Goal: Task Accomplishment & Management: Complete application form

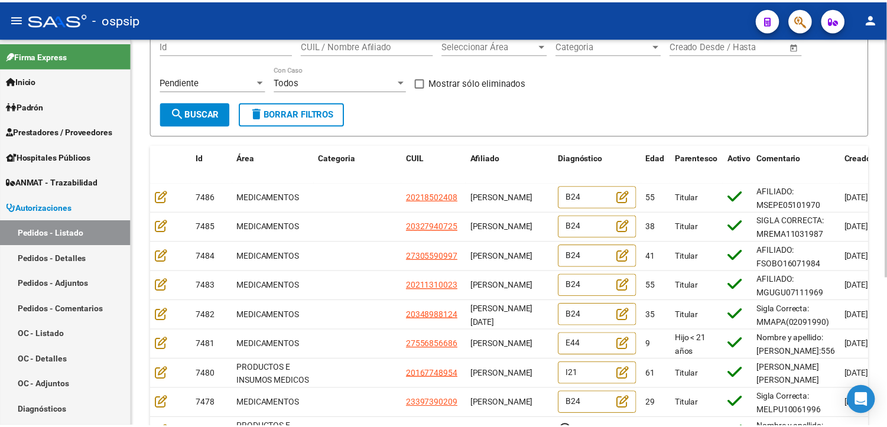
scroll to position [131, 0]
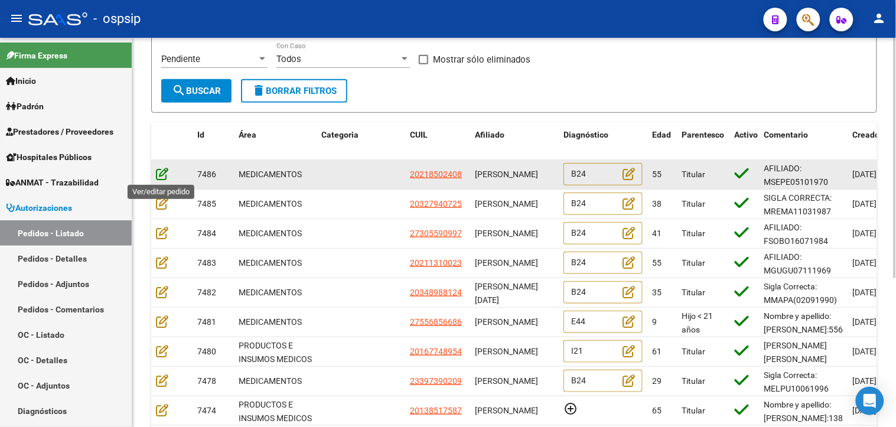
click at [164, 174] on icon at bounding box center [162, 173] width 12 height 13
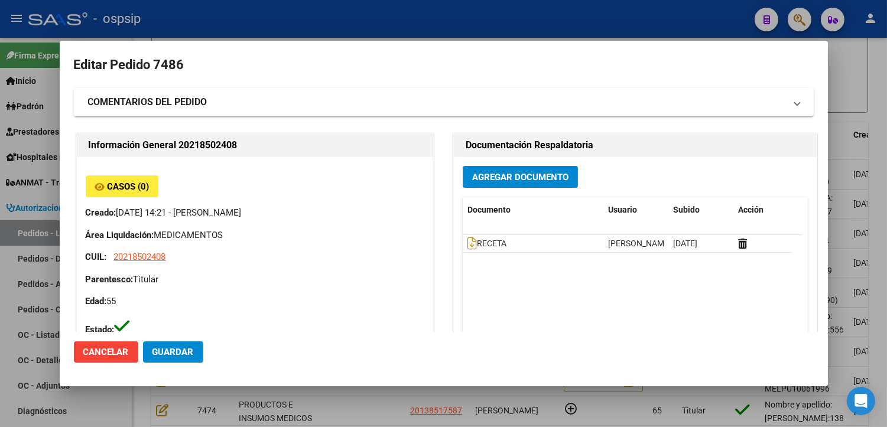
type input "[GEOGRAPHIC_DATA], [PERSON_NAME], EL GOMERO 800"
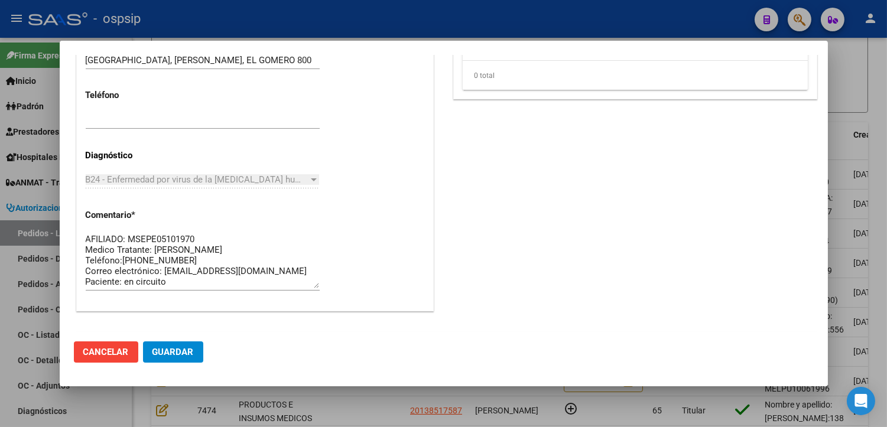
scroll to position [843, 0]
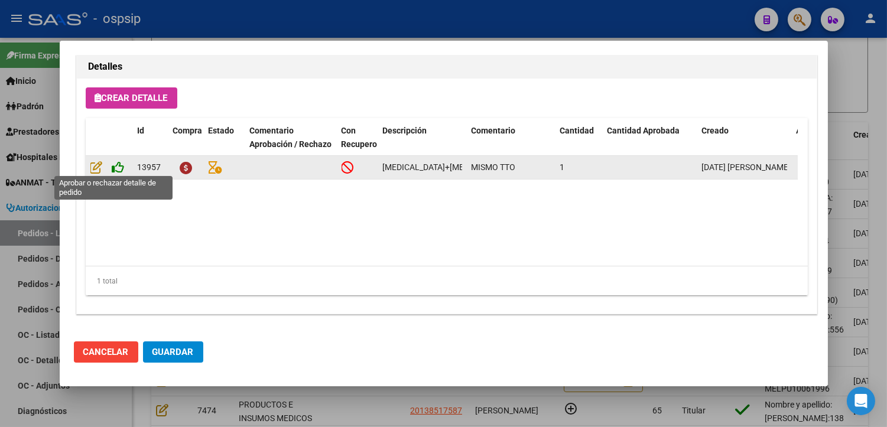
click at [120, 163] on icon at bounding box center [118, 167] width 12 height 13
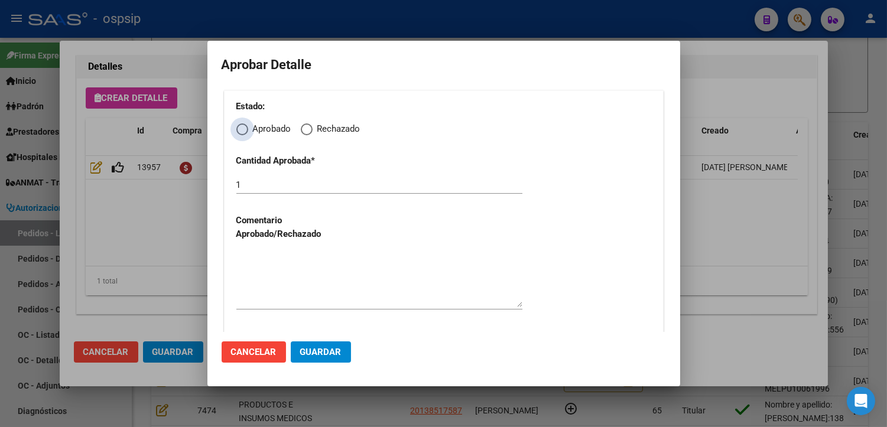
click at [236, 131] on span "Elija una opción" at bounding box center [242, 129] width 12 height 12
click at [236, 131] on input "Aprobado" at bounding box center [242, 129] width 12 height 12
radio input "true"
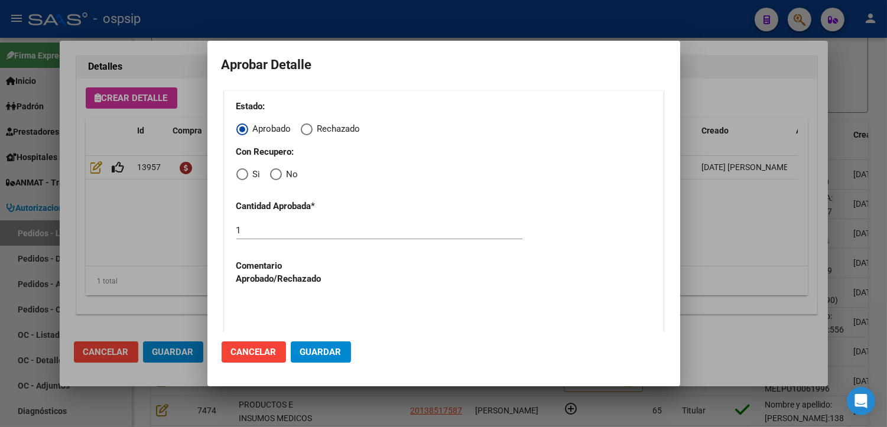
click at [239, 175] on span "Elija una opción" at bounding box center [242, 174] width 12 height 12
click at [239, 175] on input "Si" at bounding box center [242, 174] width 12 height 12
radio input "true"
click at [279, 304] on textarea at bounding box center [379, 325] width 286 height 56
click at [310, 357] on span "Guardar" at bounding box center [320, 352] width 41 height 11
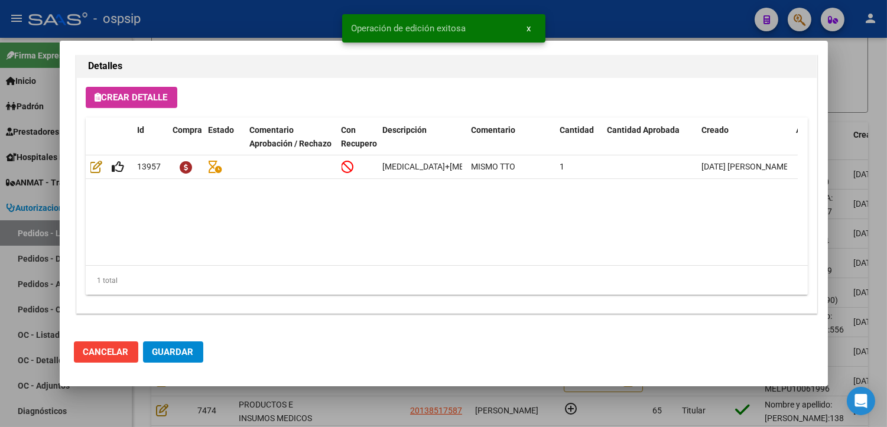
type input "[GEOGRAPHIC_DATA], [PERSON_NAME], EL GOMERO 800"
click at [185, 355] on span "Guardar" at bounding box center [172, 352] width 41 height 11
click at [340, 411] on div at bounding box center [443, 213] width 887 height 427
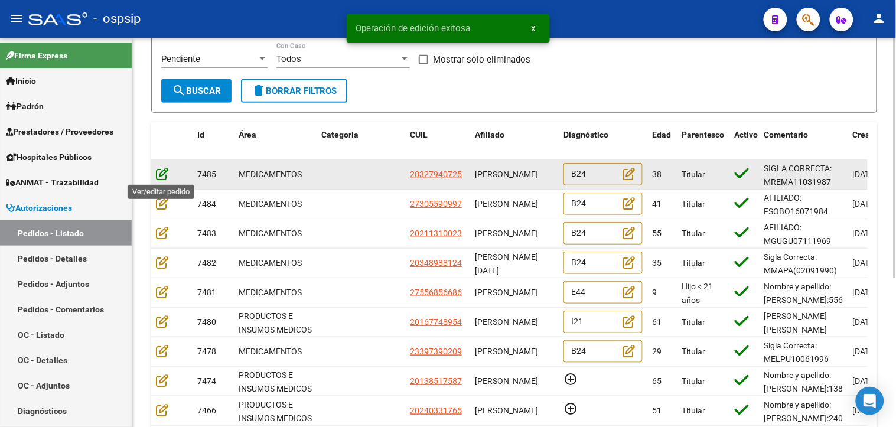
click at [164, 174] on icon at bounding box center [162, 173] width 12 height 13
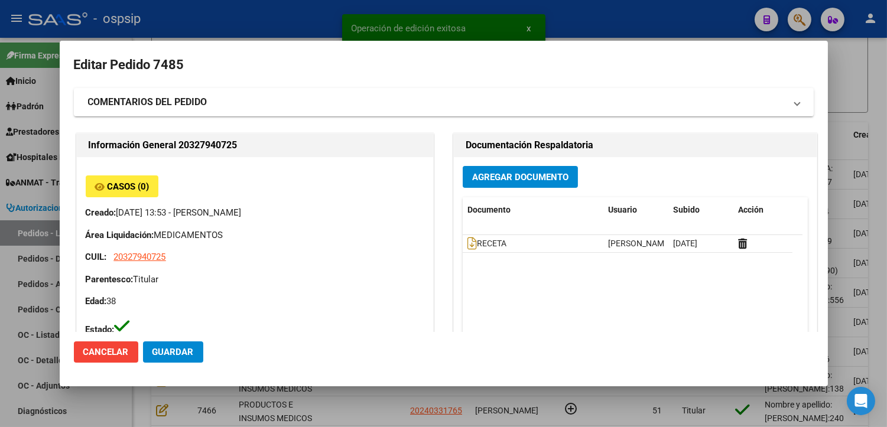
type input "Capital Federal, CABA, [STREET_ADDRESS][PERSON_NAME]"
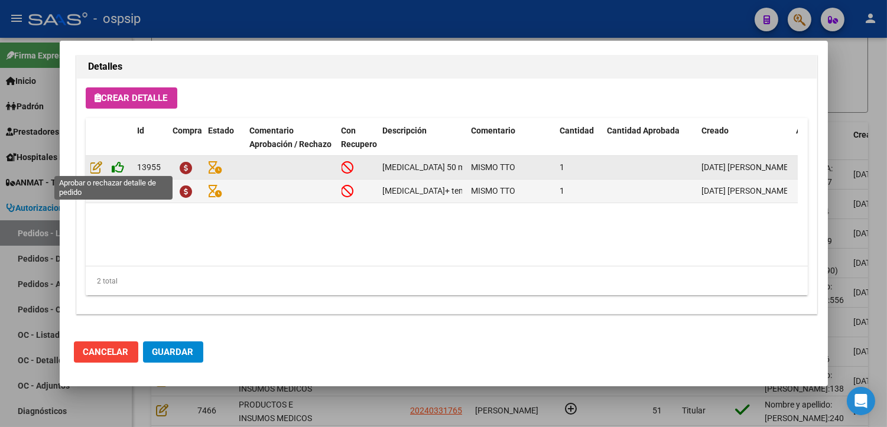
click at [121, 168] on icon at bounding box center [118, 167] width 12 height 13
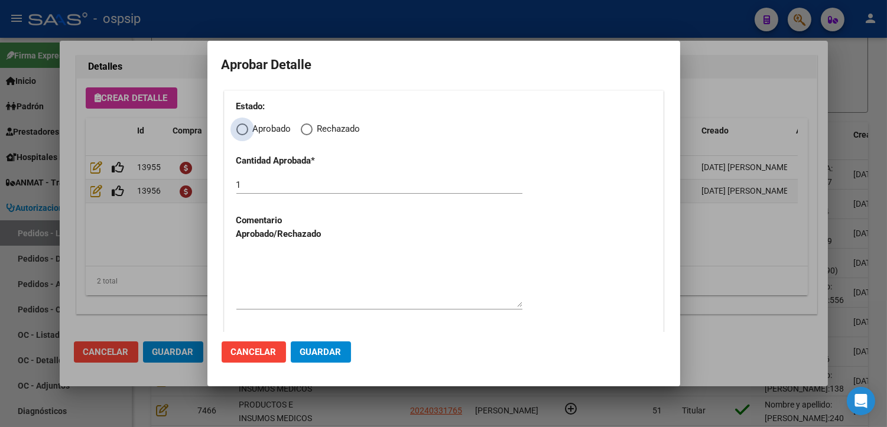
click at [243, 128] on span "Elija una opción" at bounding box center [242, 129] width 12 height 12
click at [243, 128] on input "Aprobado" at bounding box center [242, 129] width 12 height 12
radio input "true"
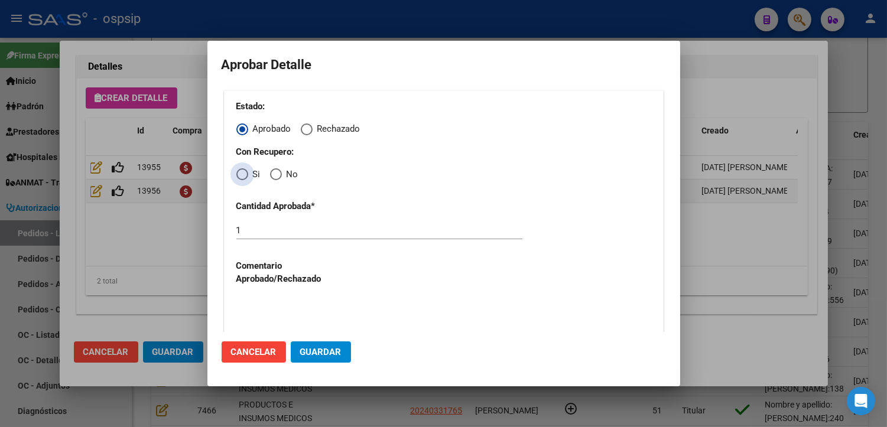
click at [238, 174] on span "Elija una opción" at bounding box center [242, 174] width 12 height 12
click at [238, 174] on input "Si" at bounding box center [242, 174] width 12 height 12
radio input "true"
click at [290, 301] on textarea at bounding box center [379, 325] width 286 height 56
click at [310, 352] on span "Guardar" at bounding box center [320, 352] width 41 height 11
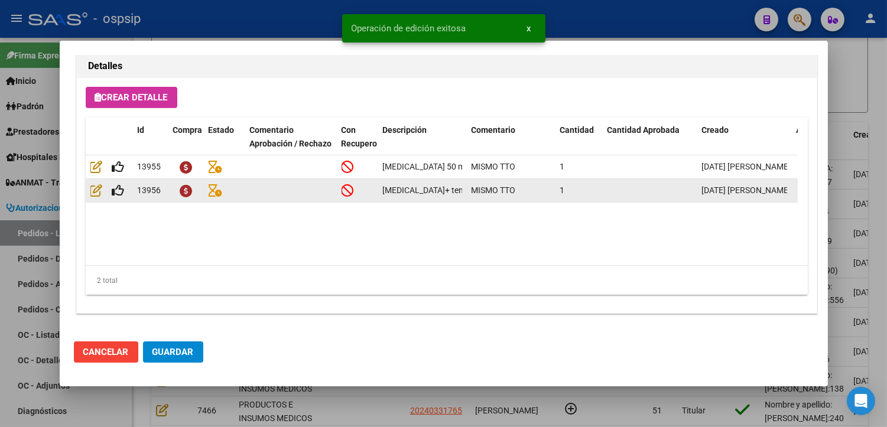
type input "[GEOGRAPHIC_DATA], [GEOGRAPHIC_DATA], AV GRAL [PERSON_NAME] 2978, [GEOGRAPHIC_D…"
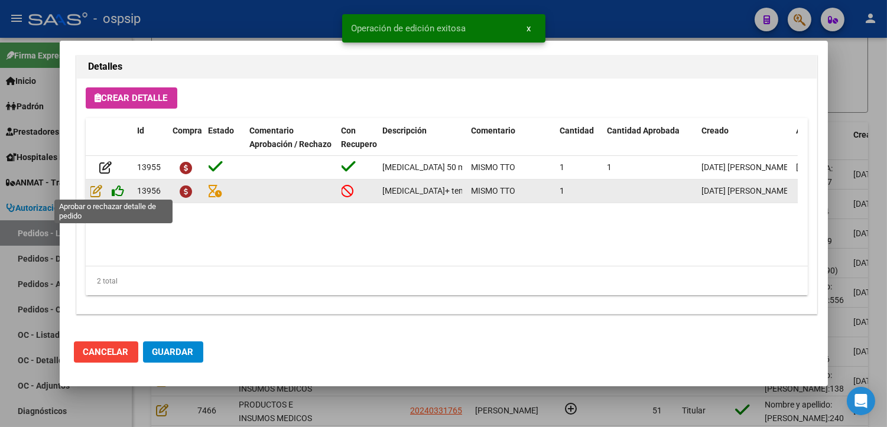
click at [116, 189] on icon at bounding box center [118, 190] width 12 height 13
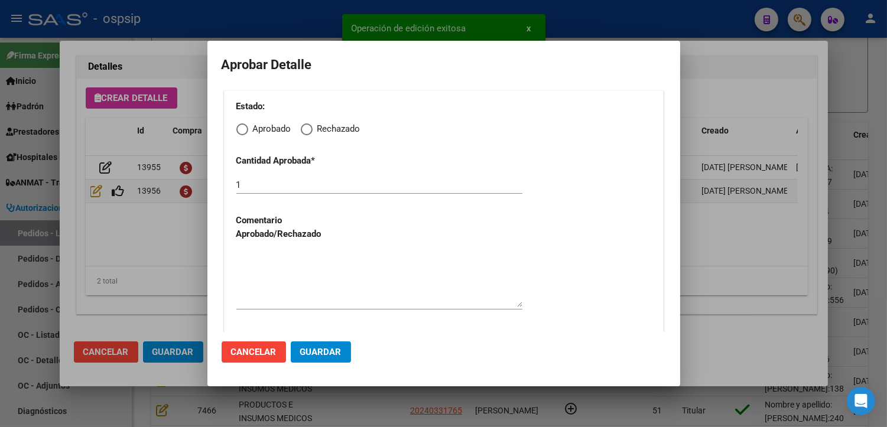
click at [239, 132] on span "Elija una opción" at bounding box center [242, 129] width 12 height 12
click at [239, 132] on input "Aprobado" at bounding box center [242, 129] width 12 height 12
radio input "true"
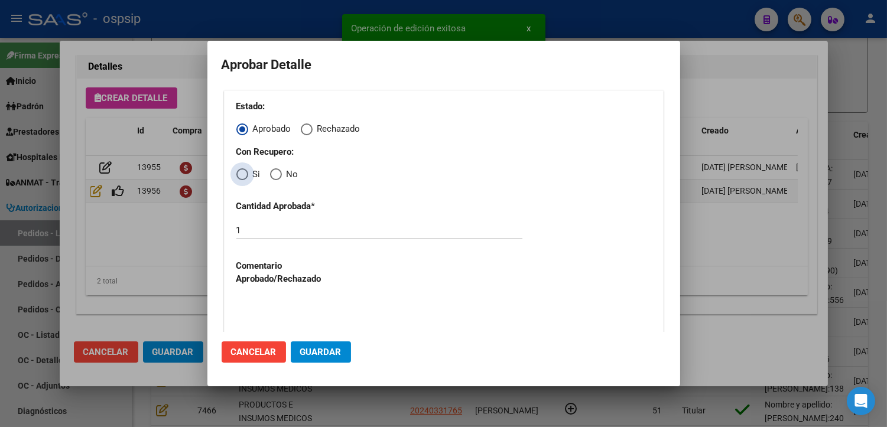
click at [236, 173] on span "Elija una opción" at bounding box center [242, 174] width 12 height 12
click at [236, 173] on input "Si" at bounding box center [242, 174] width 12 height 12
radio input "true"
click at [279, 302] on textarea at bounding box center [379, 325] width 286 height 56
click at [306, 352] on span "Guardar" at bounding box center [320, 352] width 41 height 11
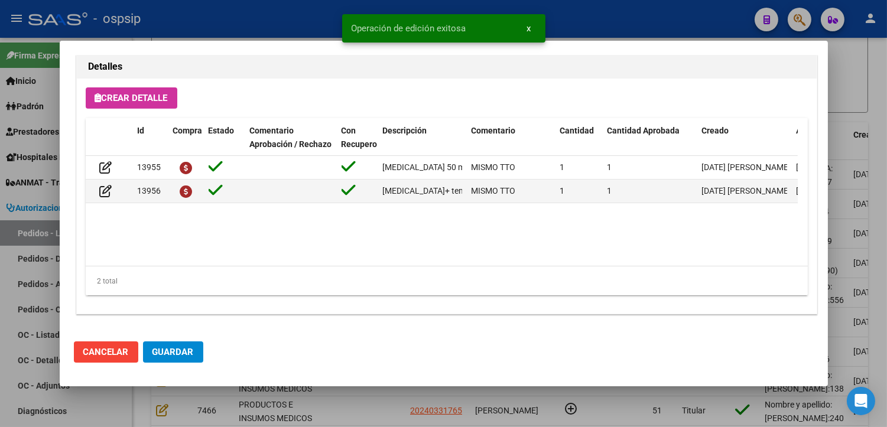
click at [181, 347] on span "Guardar" at bounding box center [172, 352] width 41 height 11
click at [347, 404] on div at bounding box center [443, 213] width 887 height 427
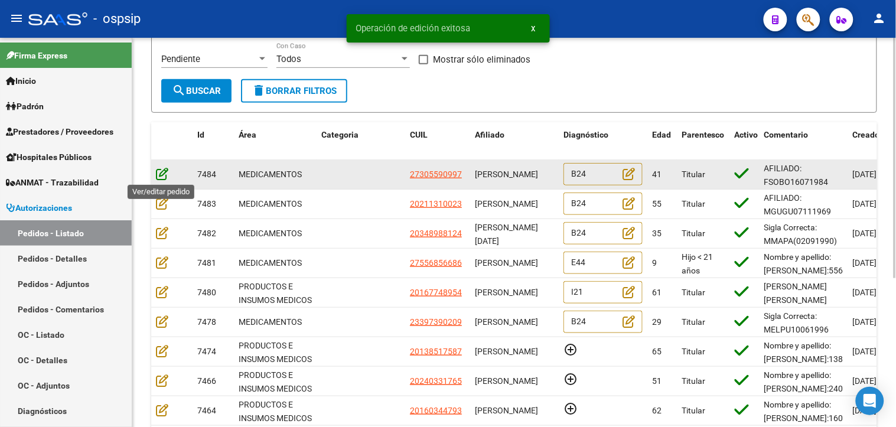
click at [160, 172] on icon at bounding box center [162, 173] width 12 height 13
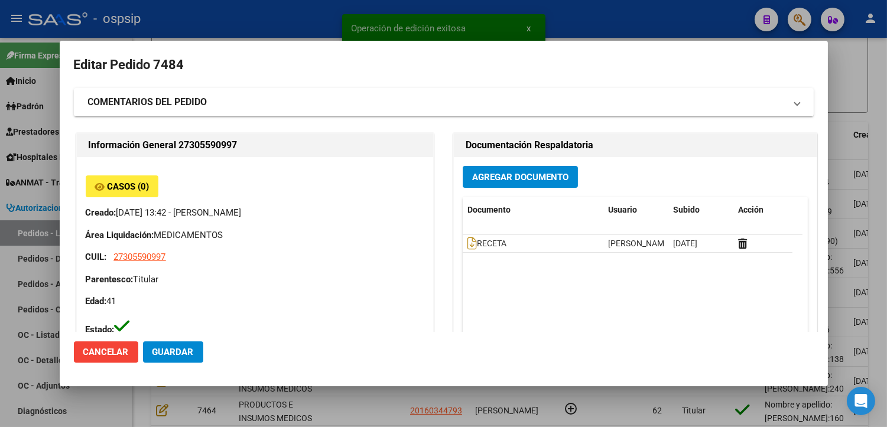
type input "[GEOGRAPHIC_DATA], [PERSON_NAME], [PERSON_NAME] 3400"
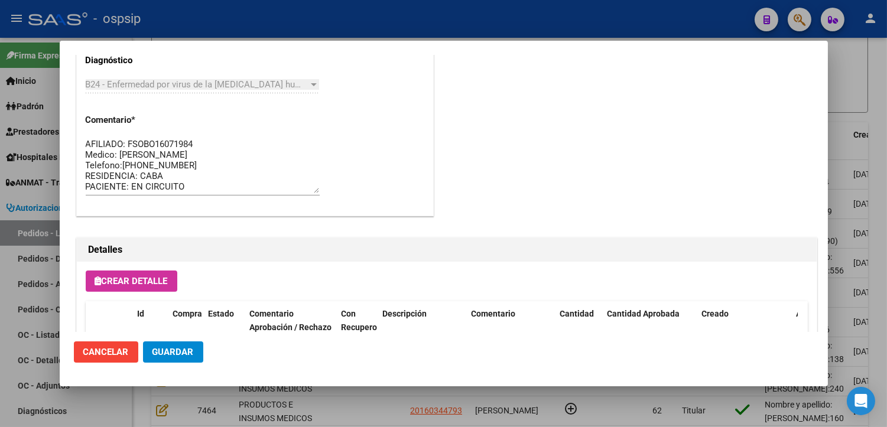
scroll to position [722, 0]
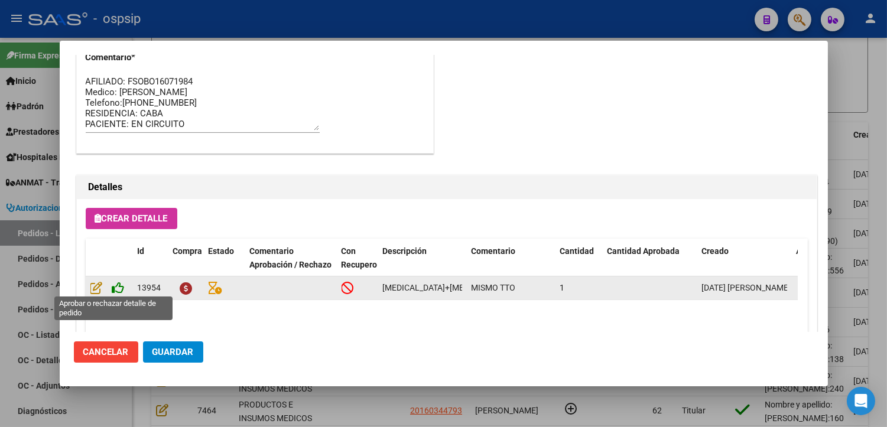
click at [117, 287] on icon at bounding box center [118, 287] width 12 height 13
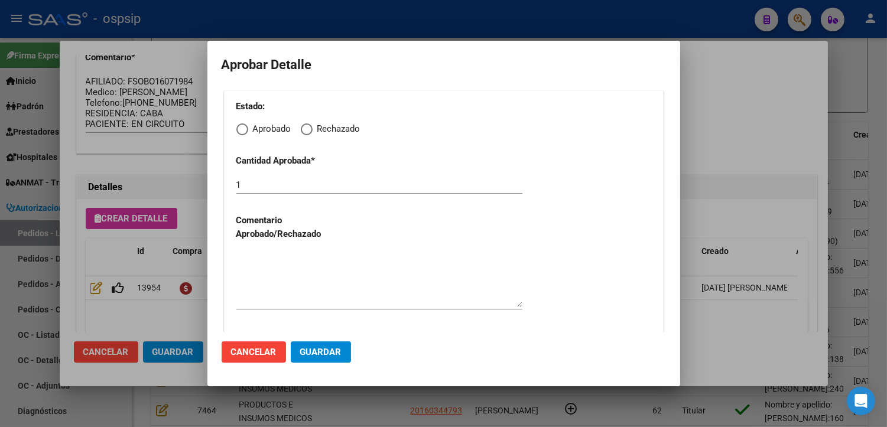
click at [243, 127] on span "Elija una opción" at bounding box center [242, 129] width 12 height 12
click at [243, 127] on input "Aprobado" at bounding box center [242, 129] width 12 height 12
radio input "true"
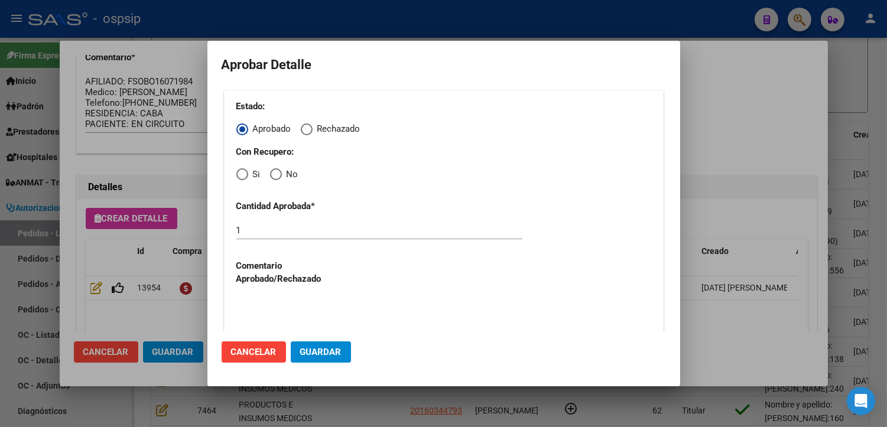
click at [238, 174] on span "Elija una opción" at bounding box center [242, 174] width 12 height 12
click at [238, 174] on input "Si" at bounding box center [242, 174] width 12 height 12
radio input "true"
click at [294, 303] on textarea at bounding box center [379, 325] width 286 height 56
click at [321, 352] on span "Guardar" at bounding box center [320, 352] width 41 height 11
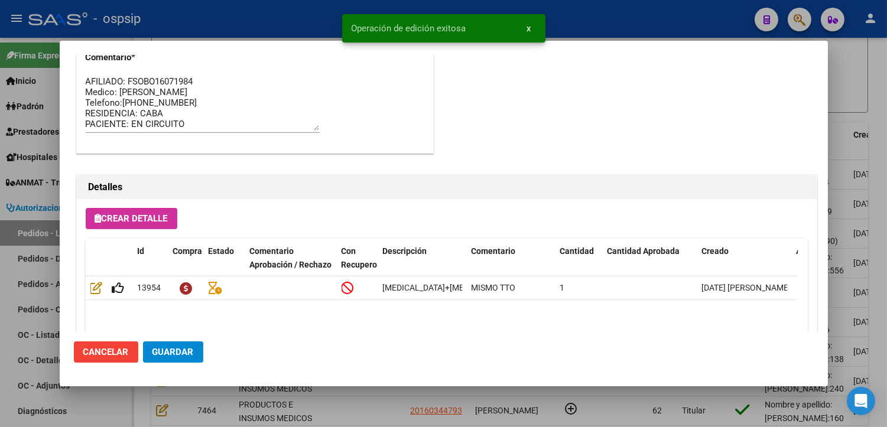
click at [180, 353] on span "Guardar" at bounding box center [172, 352] width 41 height 11
type input "CORRIENTES, [PERSON_NAME] [PERSON_NAME] 0"
click at [342, 406] on div at bounding box center [443, 213] width 887 height 427
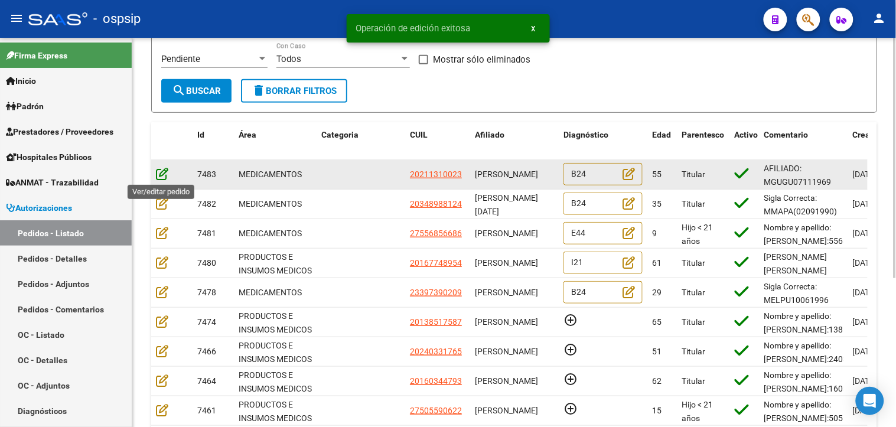
click at [162, 179] on icon at bounding box center [162, 173] width 12 height 13
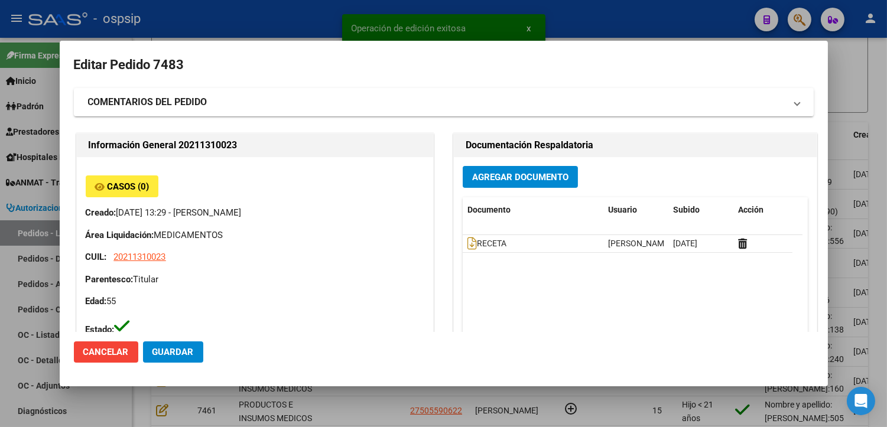
type input "[GEOGRAPHIC_DATA], [PERSON_NAME] 100"
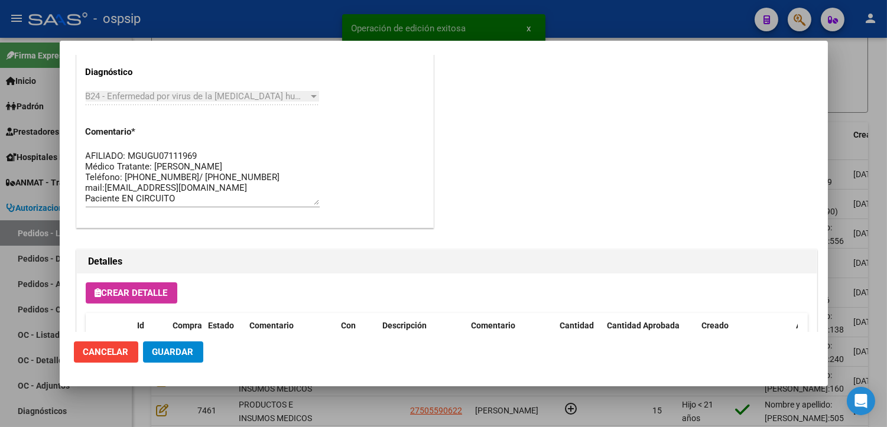
scroll to position [788, 0]
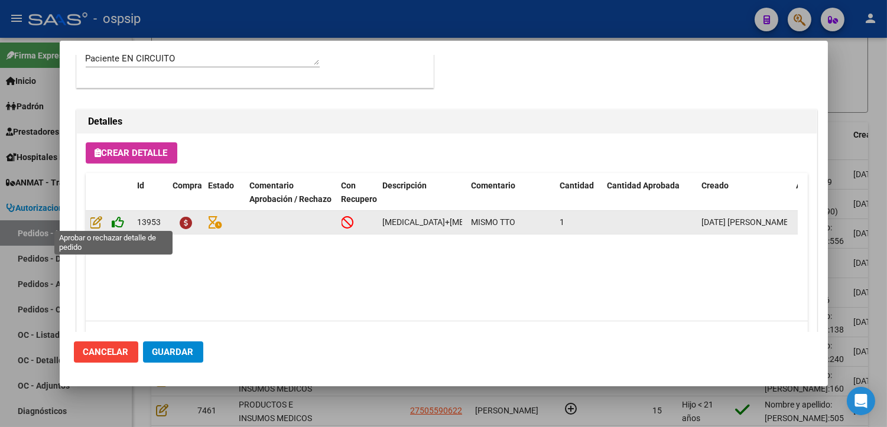
click at [119, 221] on icon at bounding box center [118, 222] width 12 height 13
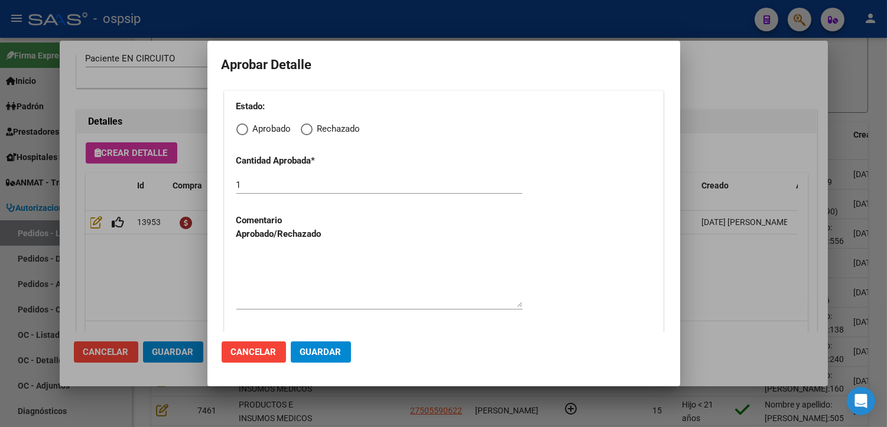
click at [243, 129] on span "Elija una opción" at bounding box center [242, 129] width 12 height 12
click at [243, 129] on input "Aprobado" at bounding box center [242, 129] width 12 height 12
radio input "true"
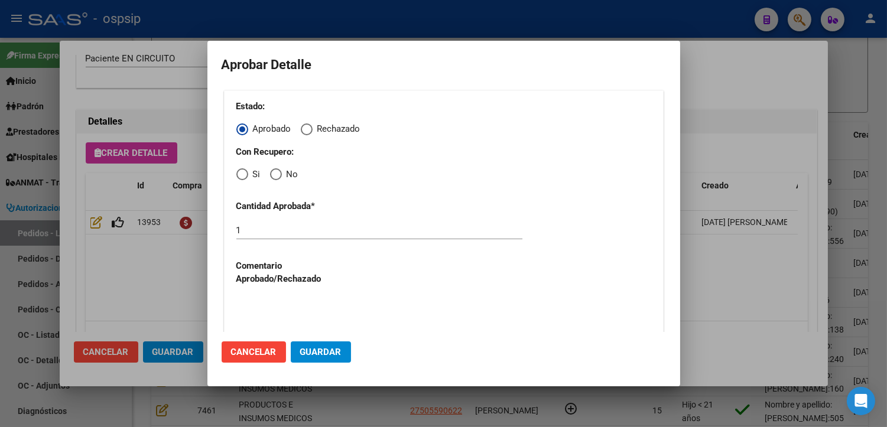
click at [238, 177] on span "Elija una opción" at bounding box center [242, 174] width 12 height 12
click at [238, 177] on input "Si" at bounding box center [242, 174] width 12 height 12
radio input "true"
click at [285, 298] on textarea at bounding box center [379, 325] width 286 height 56
click at [312, 355] on span "Guardar" at bounding box center [320, 352] width 41 height 11
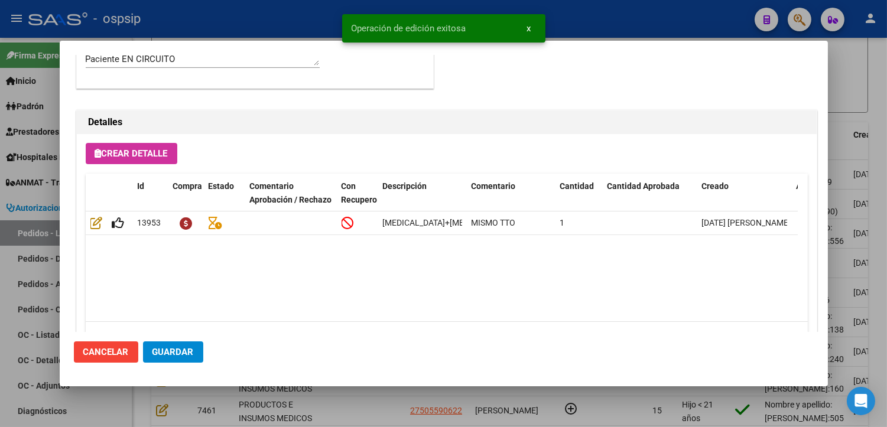
type input "[GEOGRAPHIC_DATA], [PERSON_NAME] 100"
click at [186, 350] on span "Guardar" at bounding box center [172, 352] width 41 height 11
click at [353, 414] on div at bounding box center [443, 213] width 887 height 427
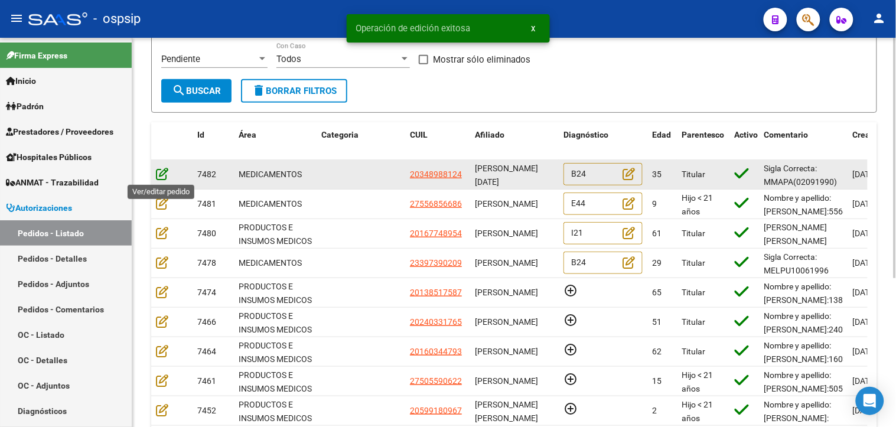
click at [162, 173] on icon at bounding box center [162, 173] width 12 height 13
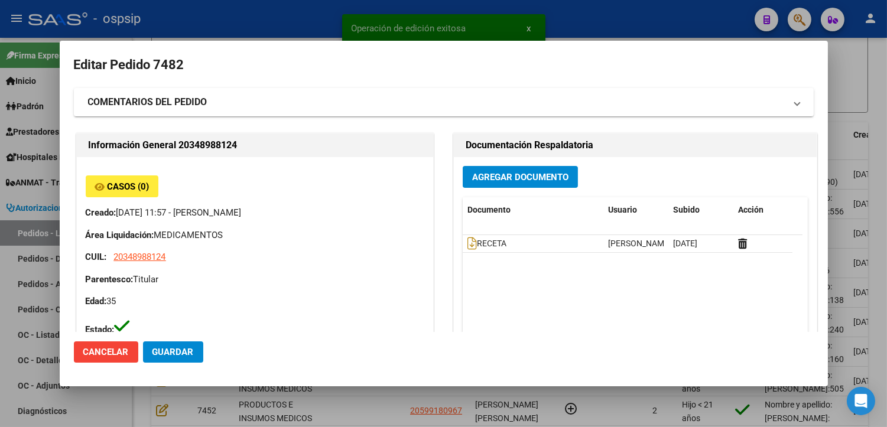
type input "[GEOGRAPHIC_DATA], [PERSON_NAME], POSTA DE YATASTO 466, Departamento: 2"
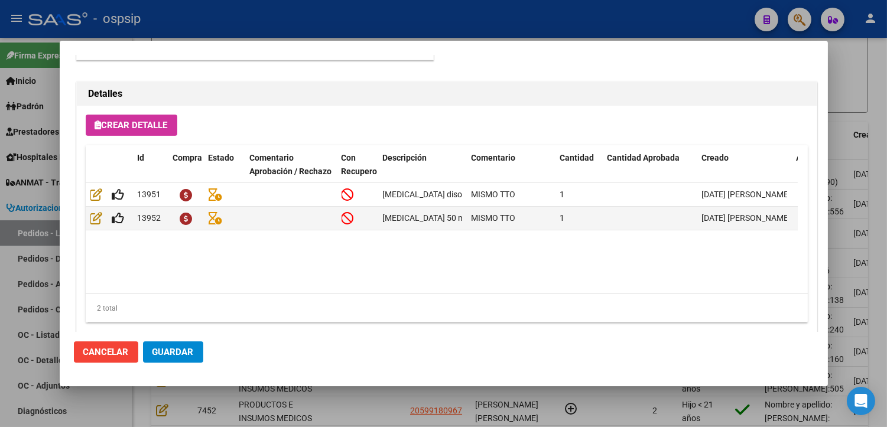
scroll to position [843, 0]
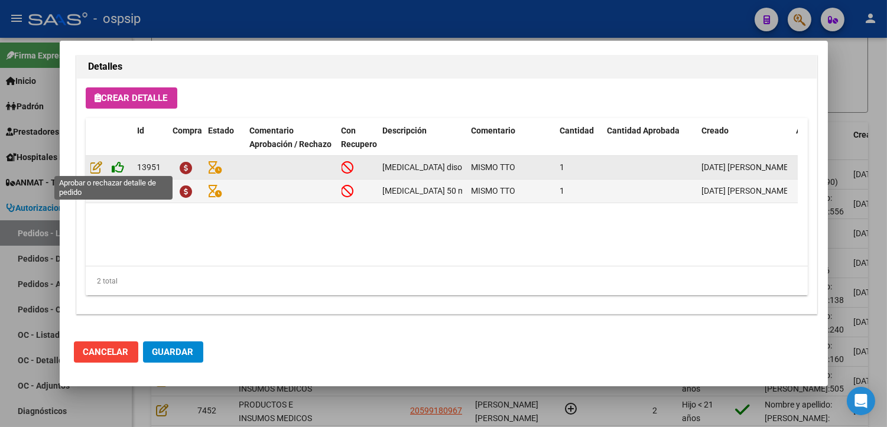
click at [118, 168] on icon at bounding box center [118, 167] width 12 height 13
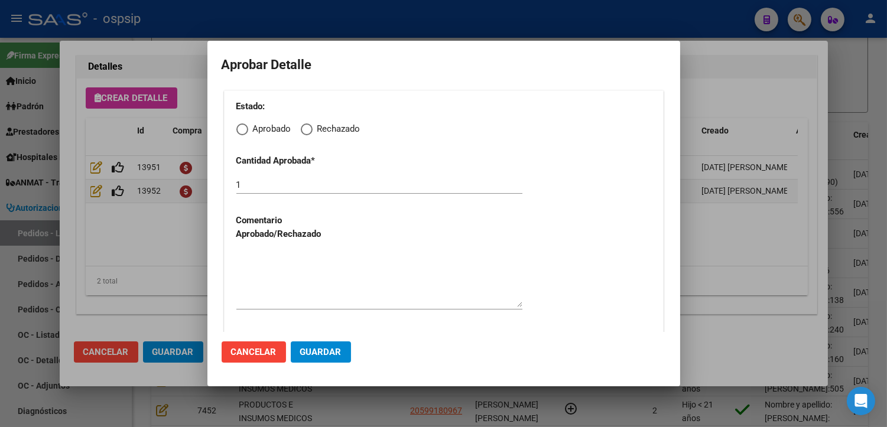
click at [245, 131] on span "Elija una opción" at bounding box center [242, 129] width 12 height 12
click at [245, 131] on input "Aprobado" at bounding box center [242, 129] width 12 height 12
radio input "true"
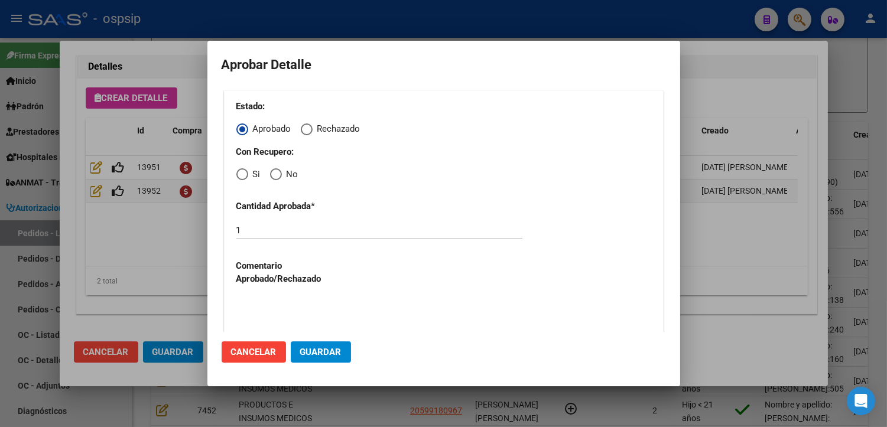
click at [242, 174] on span "Elija una opción" at bounding box center [242, 174] width 0 height 0
click at [242, 175] on input "Si" at bounding box center [242, 174] width 12 height 12
radio input "true"
click at [295, 314] on textarea at bounding box center [379, 325] width 286 height 56
click at [313, 349] on span "Guardar" at bounding box center [320, 352] width 41 height 11
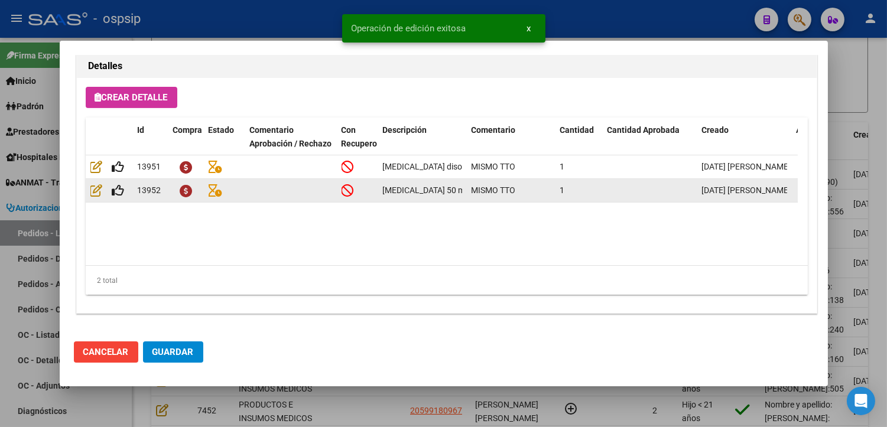
type input "[GEOGRAPHIC_DATA], [PERSON_NAME], POSTA DE [PERSON_NAME] 466"
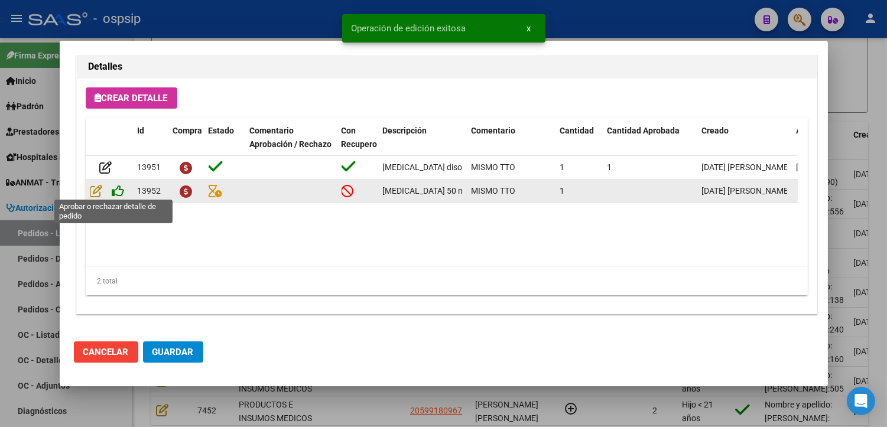
click at [122, 190] on icon at bounding box center [118, 190] width 12 height 13
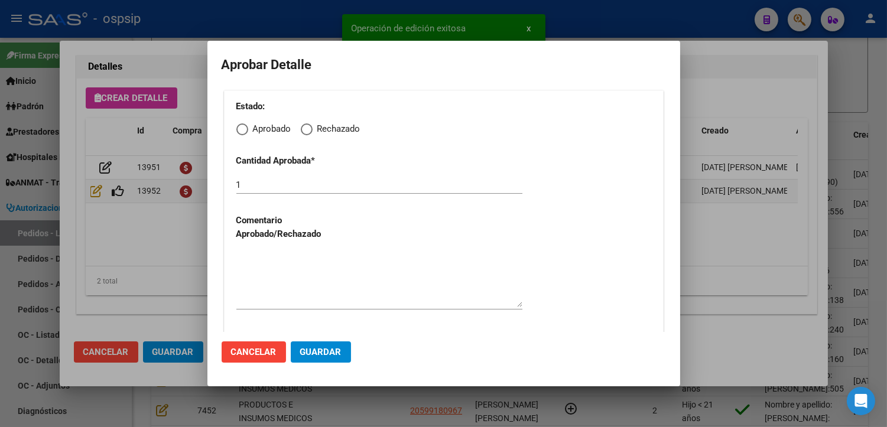
click at [241, 131] on span "Elija una opción" at bounding box center [242, 129] width 12 height 12
click at [241, 131] on input "Aprobado" at bounding box center [242, 129] width 12 height 12
radio input "true"
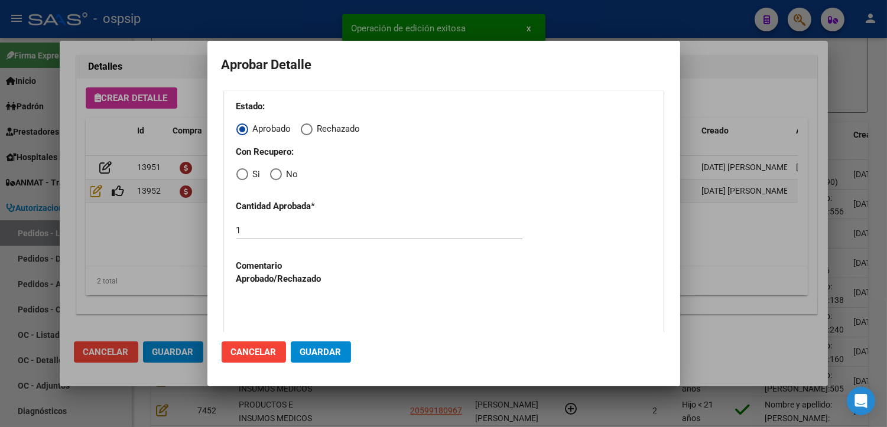
click at [240, 174] on span "Elija una opción" at bounding box center [242, 174] width 12 height 12
click at [240, 174] on input "Si" at bounding box center [242, 174] width 12 height 12
radio input "true"
click at [275, 315] on textarea at bounding box center [379, 325] width 286 height 56
click at [303, 350] on span "Guardar" at bounding box center [320, 352] width 41 height 11
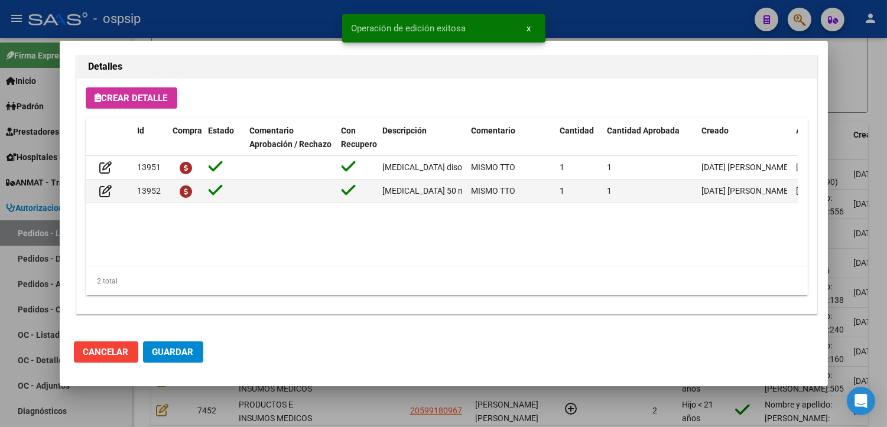
click at [174, 349] on span "Guardar" at bounding box center [172, 352] width 41 height 11
click at [342, 407] on div at bounding box center [443, 213] width 887 height 427
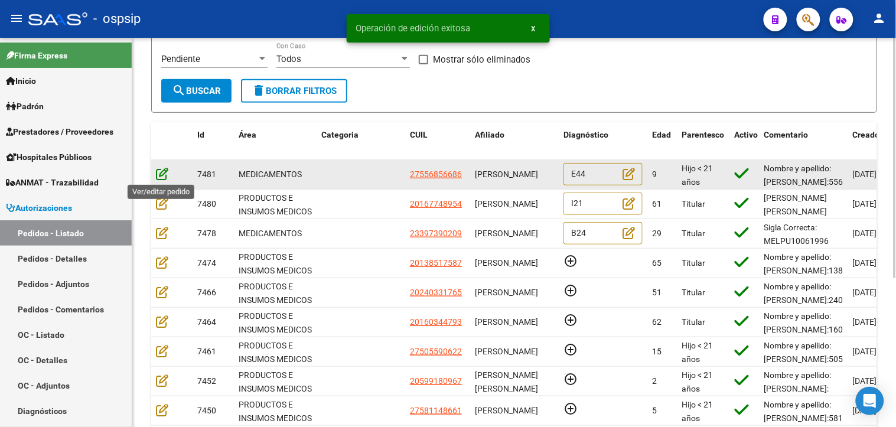
click at [161, 174] on icon at bounding box center [162, 173] width 12 height 13
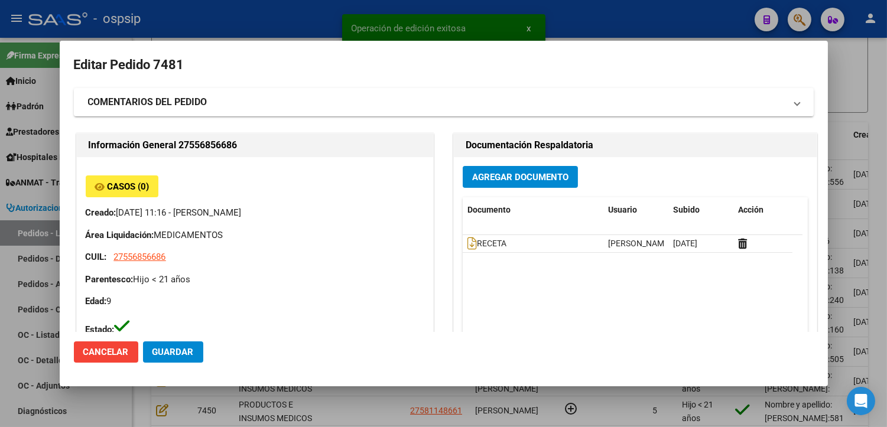
type input "Capital Federal, CABA, BLANES 60"
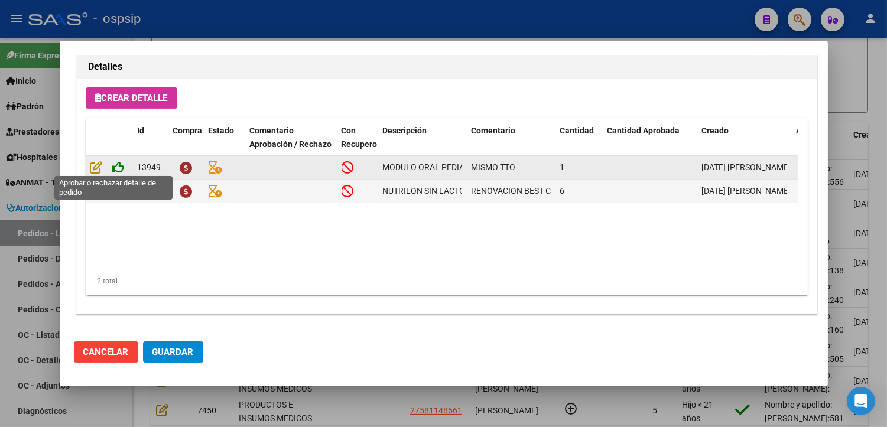
click at [116, 168] on icon at bounding box center [118, 167] width 12 height 13
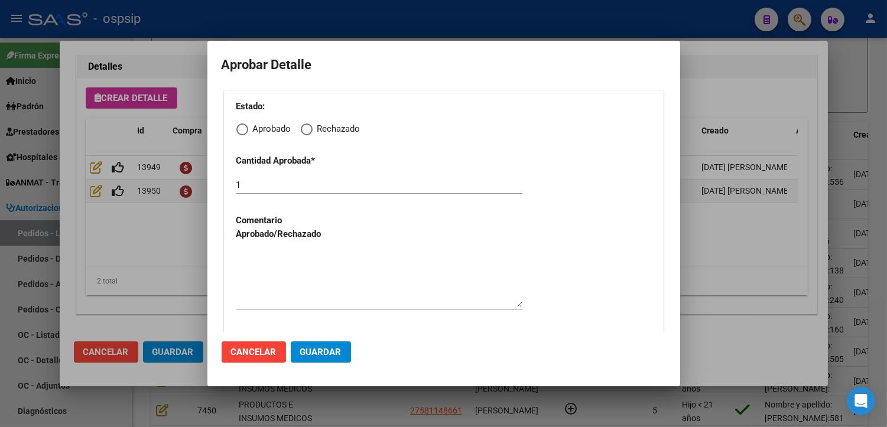
click at [244, 127] on span "Elija una opción" at bounding box center [242, 129] width 12 height 12
click at [244, 127] on input "Aprobado" at bounding box center [242, 129] width 12 height 12
radio input "true"
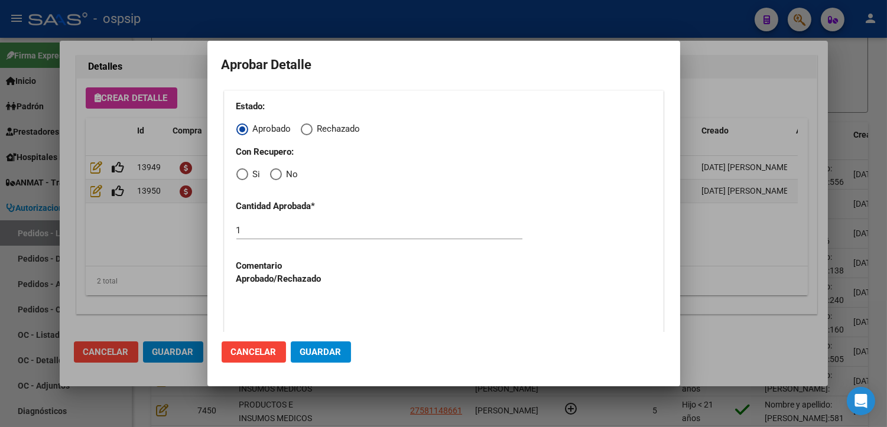
click at [276, 178] on span "Elija una opción" at bounding box center [276, 174] width 12 height 12
click at [276, 178] on input "No" at bounding box center [276, 174] width 12 height 12
radio input "true"
click at [294, 322] on textarea at bounding box center [379, 325] width 286 height 56
click at [312, 350] on span "Guardar" at bounding box center [320, 352] width 41 height 11
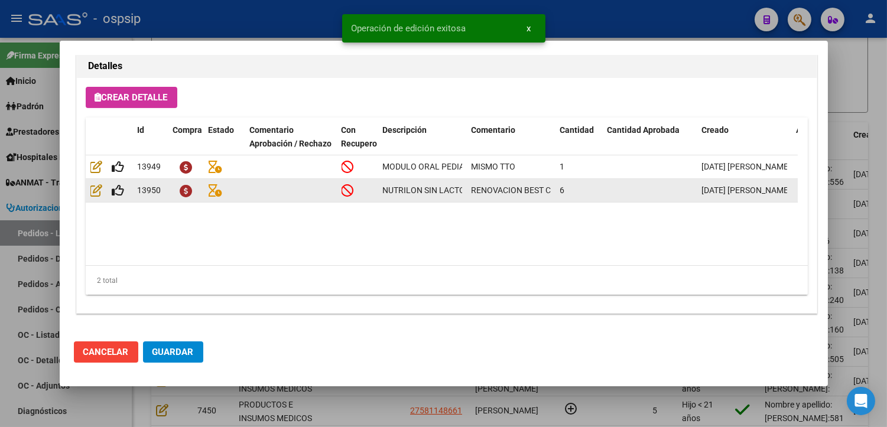
type input "[GEOGRAPHIC_DATA], [GEOGRAPHIC_DATA], [PERSON_NAME] 731"
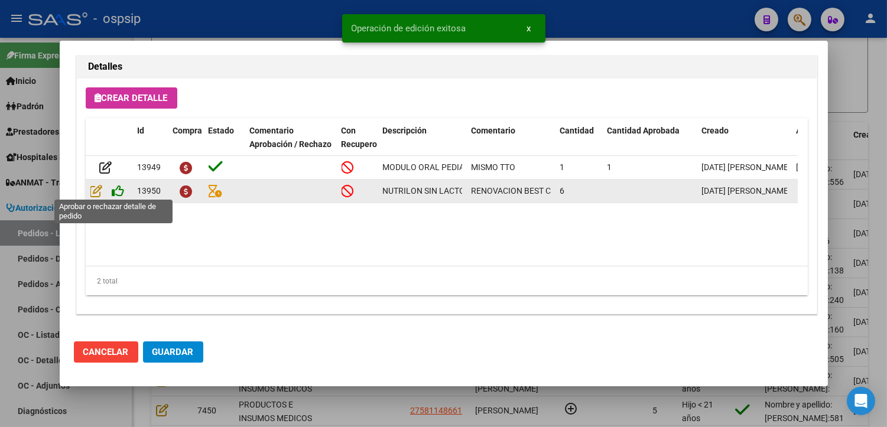
click at [120, 192] on icon at bounding box center [118, 190] width 12 height 13
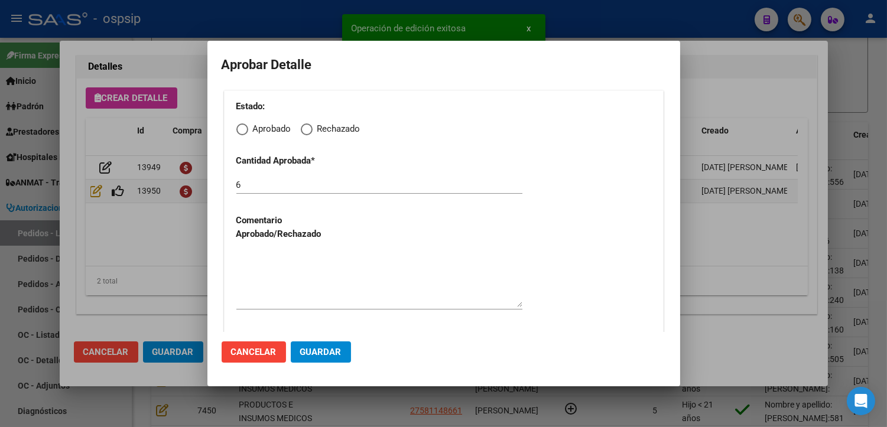
click at [240, 127] on span "Elija una opción" at bounding box center [242, 129] width 12 height 12
click at [240, 127] on input "Aprobado" at bounding box center [242, 129] width 12 height 12
radio input "true"
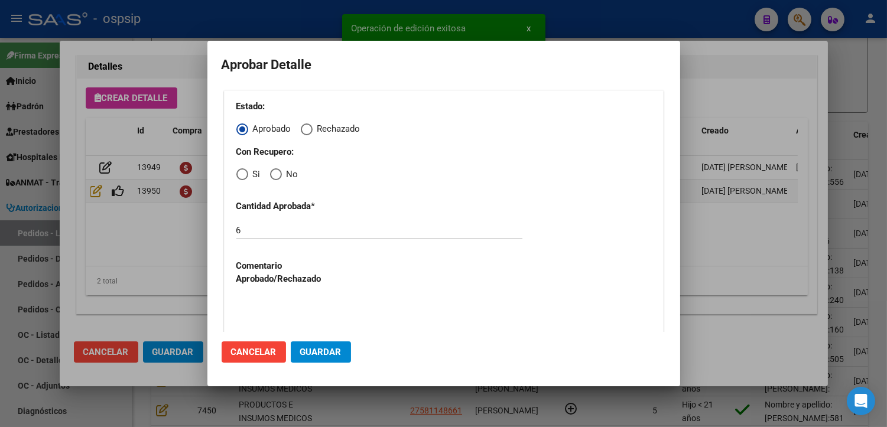
click at [277, 176] on span "Elija una opción" at bounding box center [276, 174] width 12 height 12
click at [277, 176] on input "No" at bounding box center [276, 174] width 12 height 12
radio input "true"
click at [281, 323] on textarea at bounding box center [379, 325] width 286 height 56
click at [314, 356] on span "Guardar" at bounding box center [320, 352] width 41 height 11
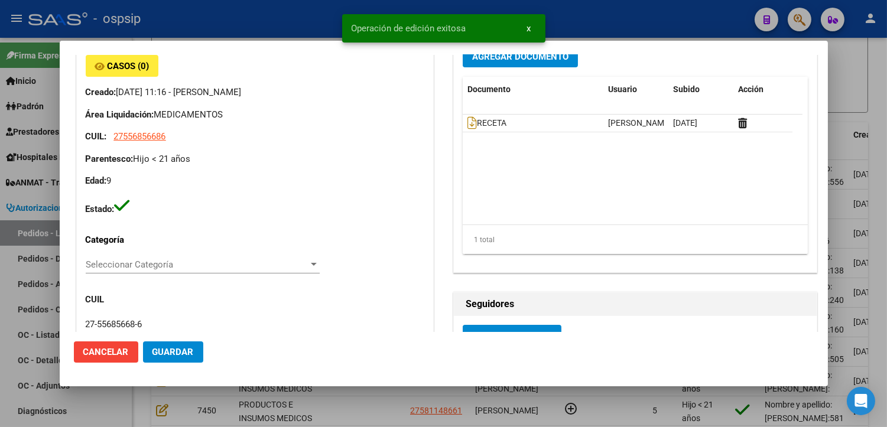
scroll to position [55, 0]
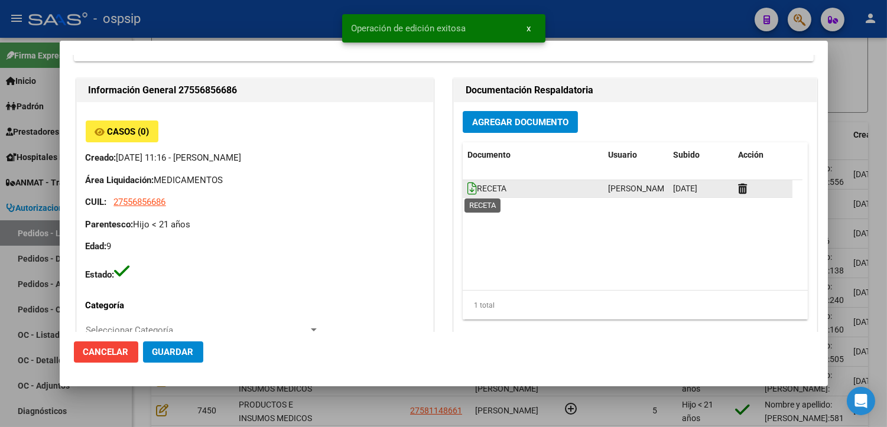
click at [467, 191] on icon at bounding box center [471, 188] width 9 height 13
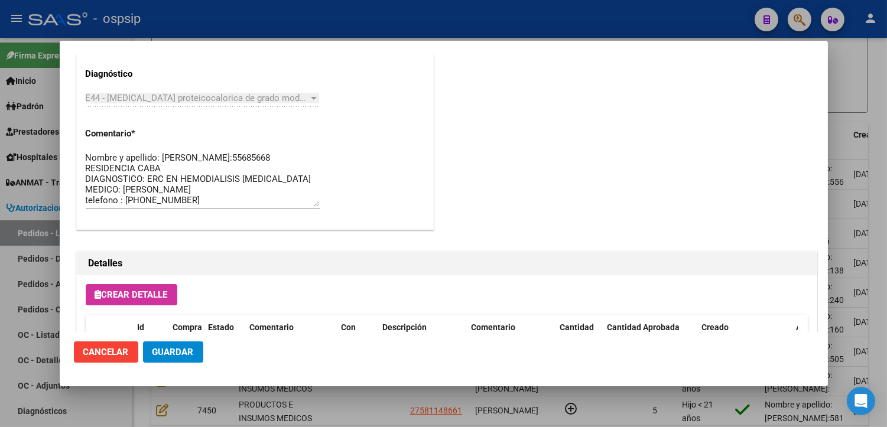
scroll to position [711, 0]
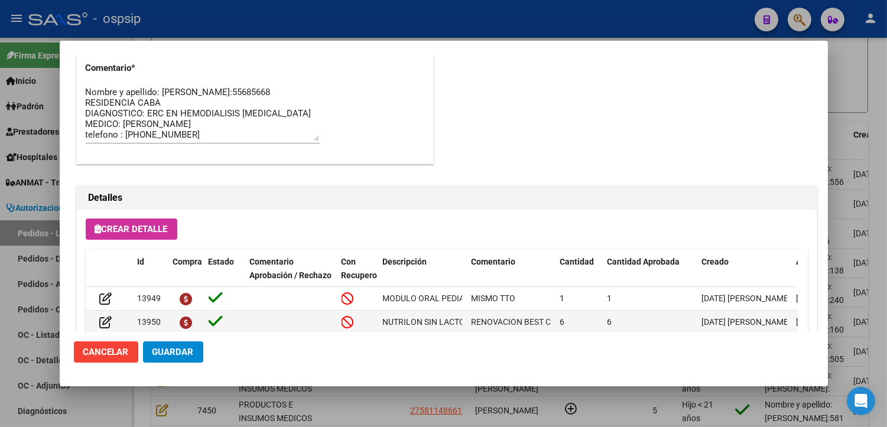
click at [191, 357] on button "Guardar" at bounding box center [173, 352] width 60 height 21
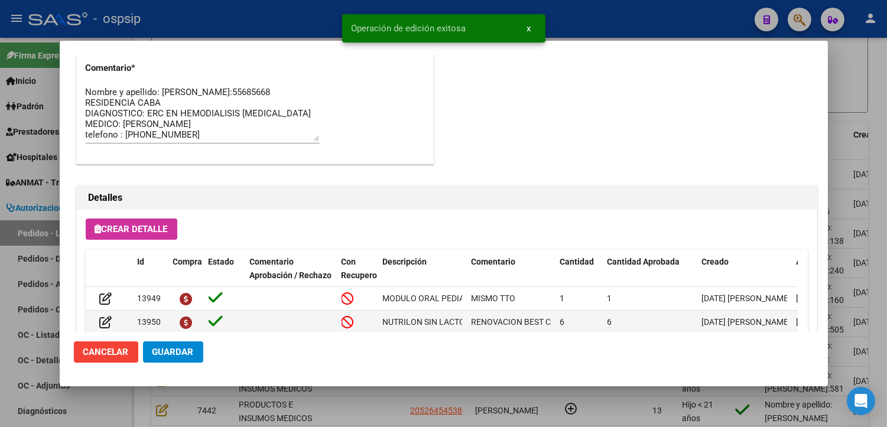
click at [336, 411] on div at bounding box center [443, 213] width 887 height 427
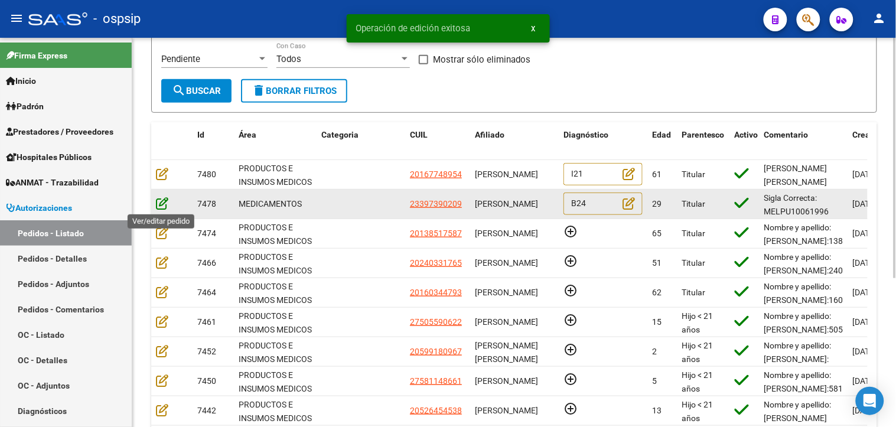
click at [161, 204] on icon at bounding box center [162, 203] width 12 height 13
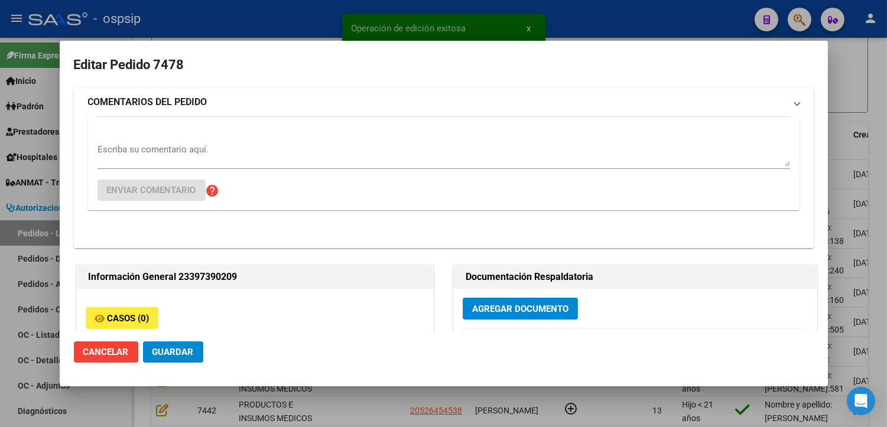
type input "[GEOGRAPHIC_DATA], [PERSON_NAME] SUR, CORBETA [GEOGRAPHIC_DATA] 3975"
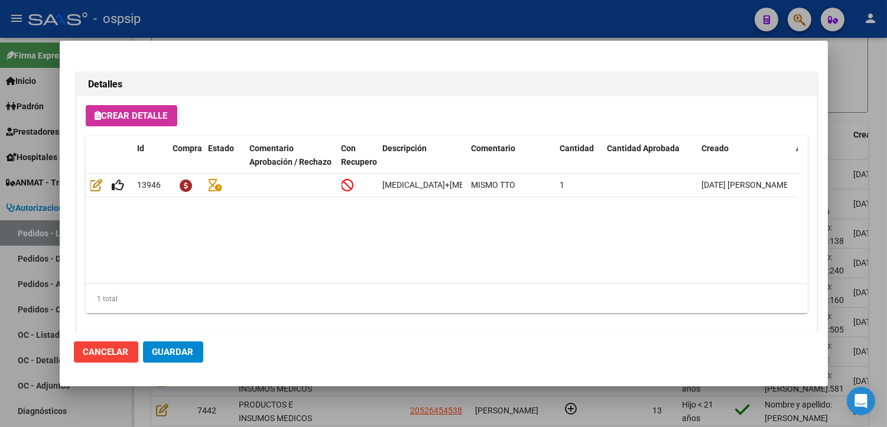
scroll to position [843, 0]
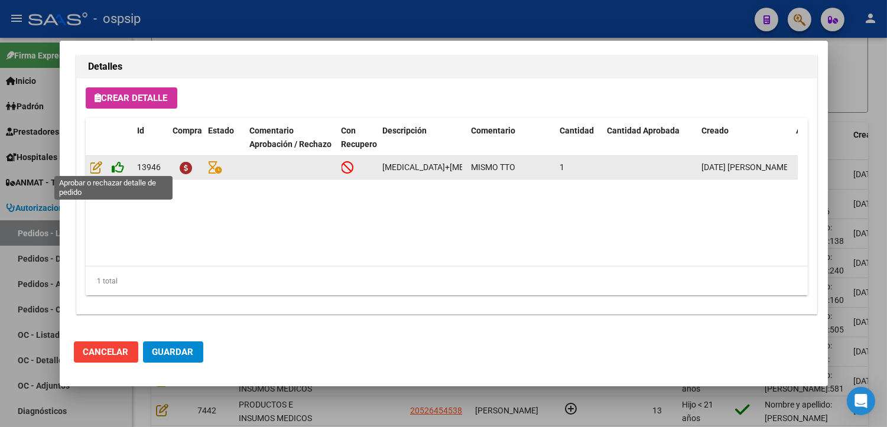
click at [116, 166] on icon at bounding box center [118, 167] width 12 height 13
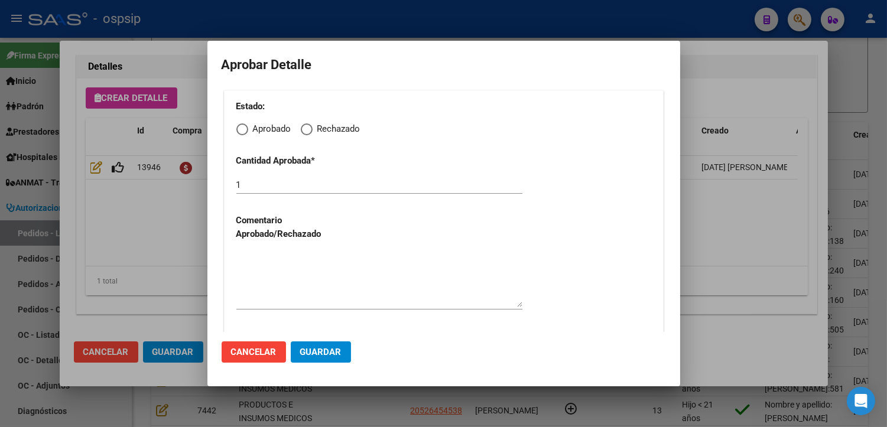
click at [246, 125] on span "Elija una opción" at bounding box center [242, 129] width 12 height 12
click at [246, 125] on input "Aprobado" at bounding box center [242, 129] width 12 height 12
radio input "true"
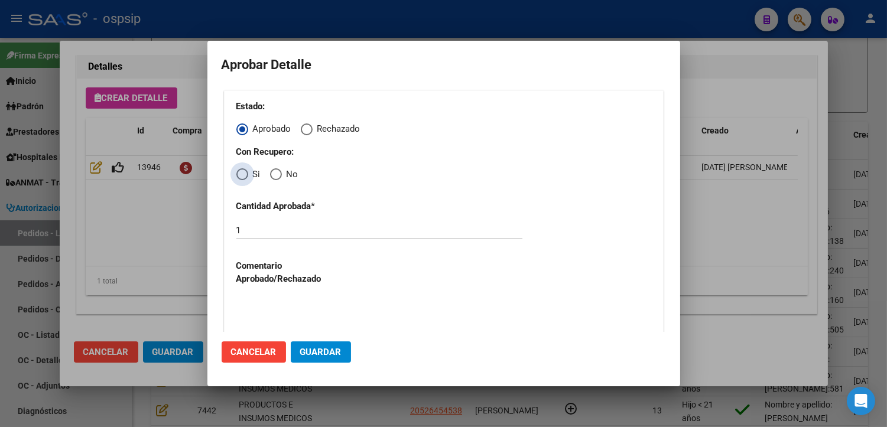
click at [240, 178] on span "Elija una opción" at bounding box center [242, 174] width 12 height 12
click at [240, 178] on input "Si" at bounding box center [242, 174] width 12 height 12
radio input "true"
click at [311, 312] on textarea at bounding box center [379, 325] width 286 height 56
click at [321, 351] on span "Guardar" at bounding box center [320, 352] width 41 height 11
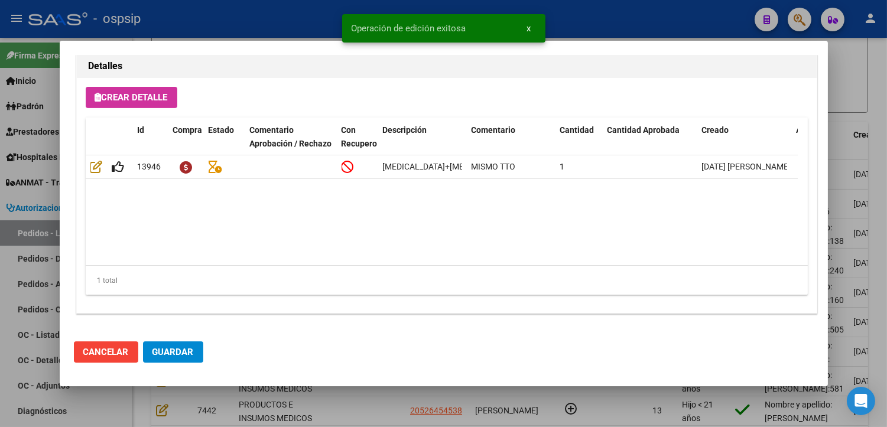
click at [166, 340] on mat-dialog-actions "Cancelar Guardar" at bounding box center [444, 352] width 740 height 40
type input "[GEOGRAPHIC_DATA], [PERSON_NAME] SUR, CORBETA [GEOGRAPHIC_DATA] 3975"
click at [173, 359] on button "Guardar" at bounding box center [173, 352] width 60 height 21
click at [303, 399] on div at bounding box center [443, 213] width 887 height 427
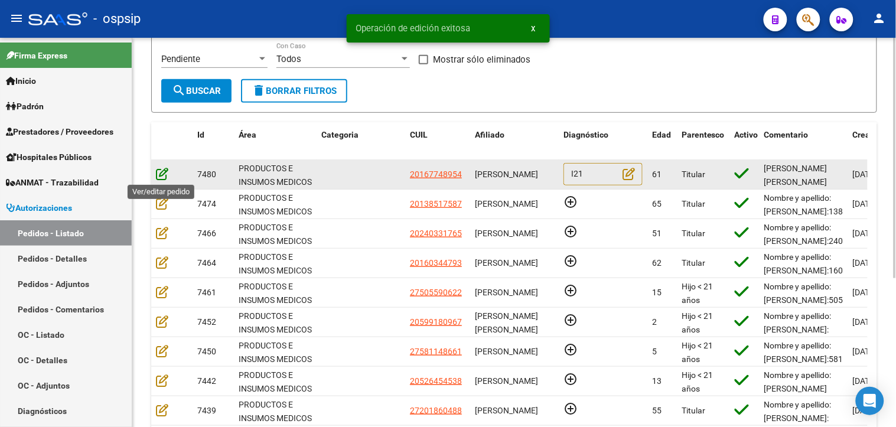
click at [161, 173] on icon at bounding box center [162, 173] width 12 height 13
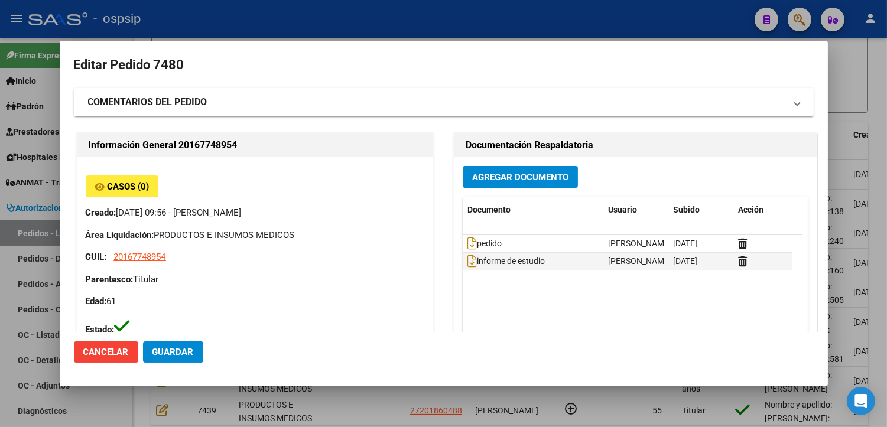
type input "[GEOGRAPHIC_DATA], LLAVALLOL, ARMONIA 222"
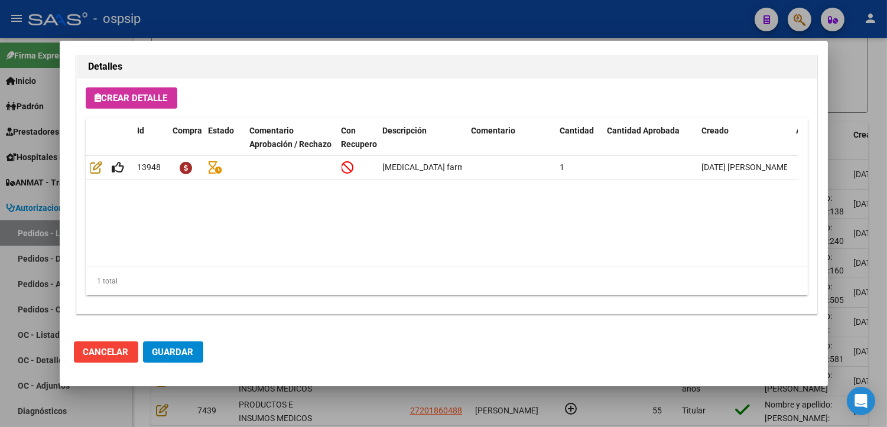
click at [317, 408] on div at bounding box center [443, 213] width 887 height 427
